Goal: Use online tool/utility: Utilize a website feature to perform a specific function

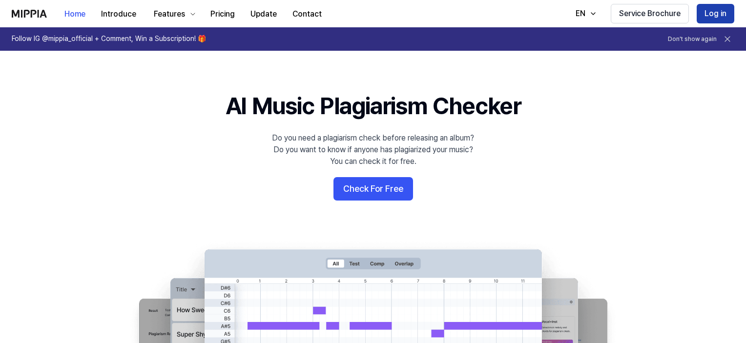
click at [719, 8] on button "Log in" at bounding box center [716, 14] width 38 height 20
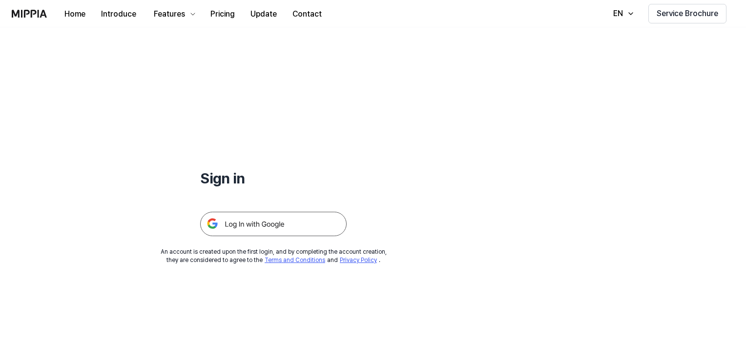
click at [271, 224] on img at bounding box center [273, 224] width 146 height 24
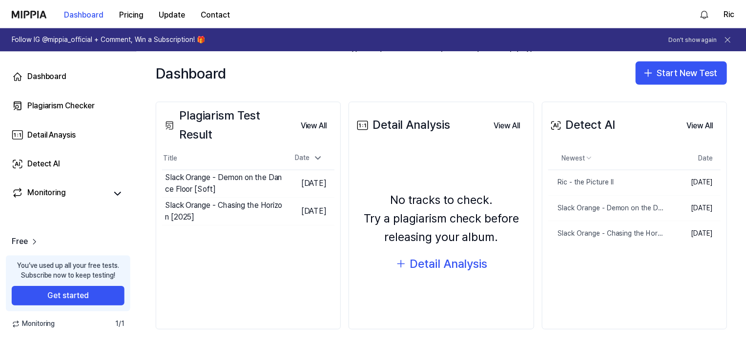
scroll to position [114, 0]
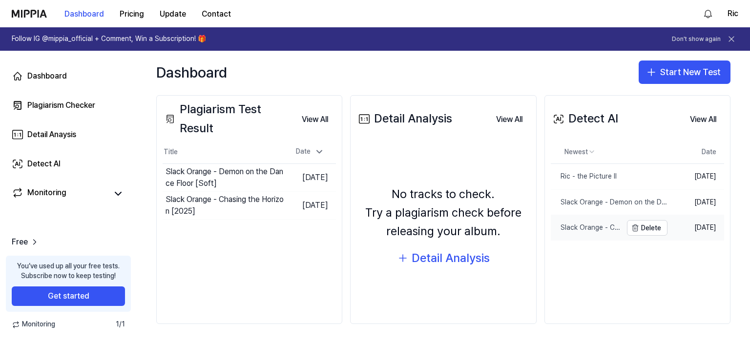
click at [571, 224] on div "Slack Orange - Chasing the Horizon [2025]" at bounding box center [586, 228] width 71 height 10
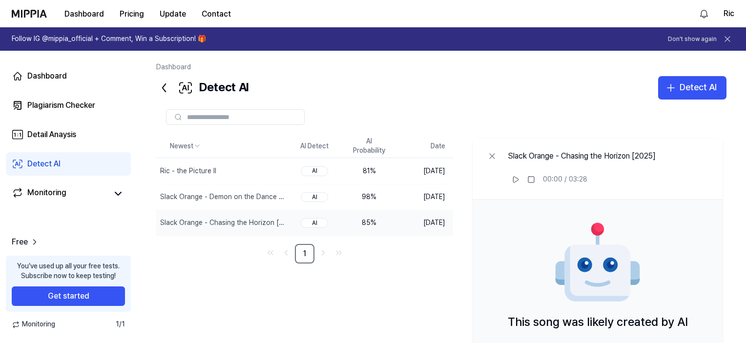
click at [369, 222] on div "85 %" at bounding box center [369, 223] width 39 height 10
click at [202, 222] on div "Slack Orange - Chasing the Horizon [2025]" at bounding box center [200, 223] width 81 height 10
click at [54, 132] on div "Detail Anaysis" at bounding box center [51, 135] width 49 height 12
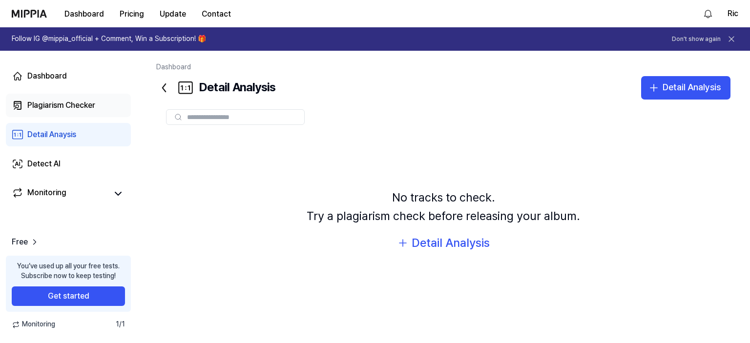
click at [61, 106] on div "Plagiarism Checker" at bounding box center [61, 106] width 68 height 12
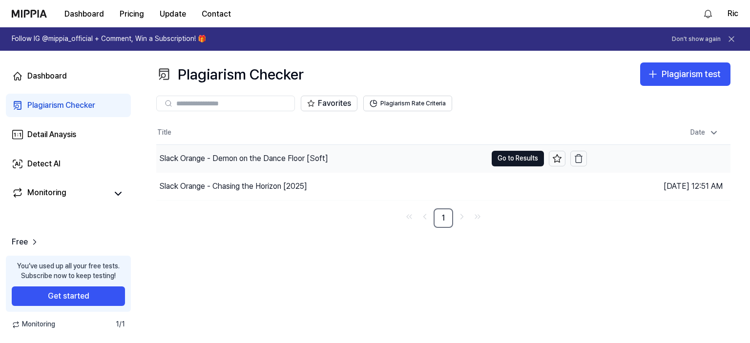
click at [186, 156] on div "Slack Orange - Demon on the Dance Floor [Soft]" at bounding box center [243, 159] width 169 height 12
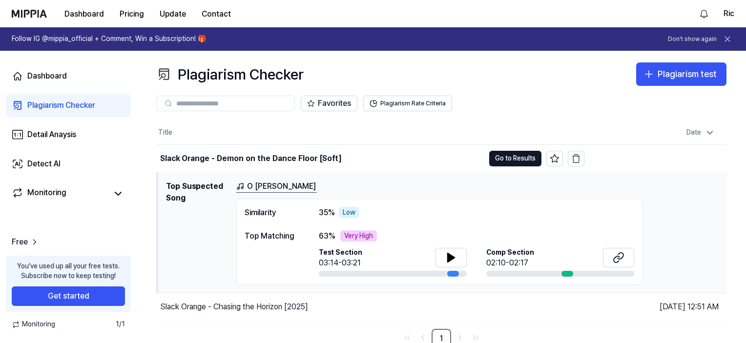
click at [60, 263] on div "You’ve used up all your free tests. Subscribe now to keep testing!" at bounding box center [68, 271] width 103 height 19
